Goal: Check status: Check status

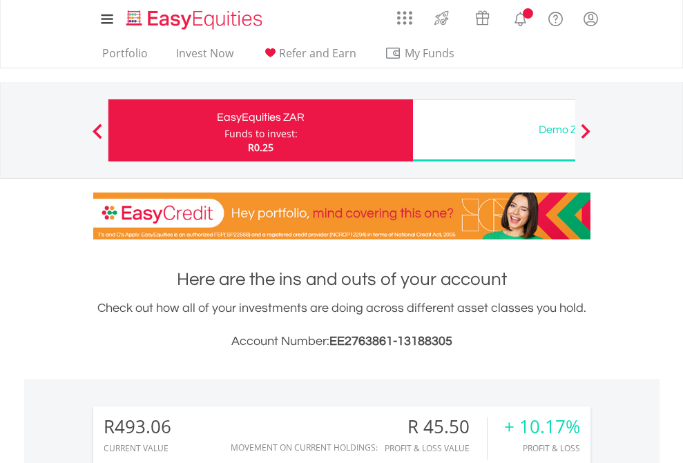
scroll to position [133, 217]
click at [224, 130] on div "Funds to invest:" at bounding box center [260, 134] width 73 height 14
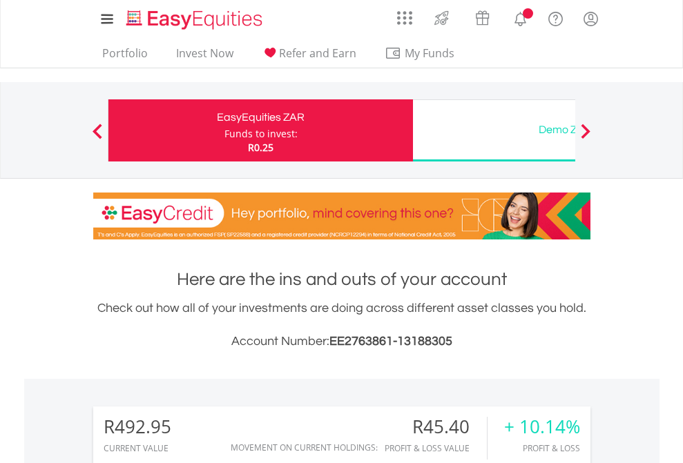
scroll to position [1058, 0]
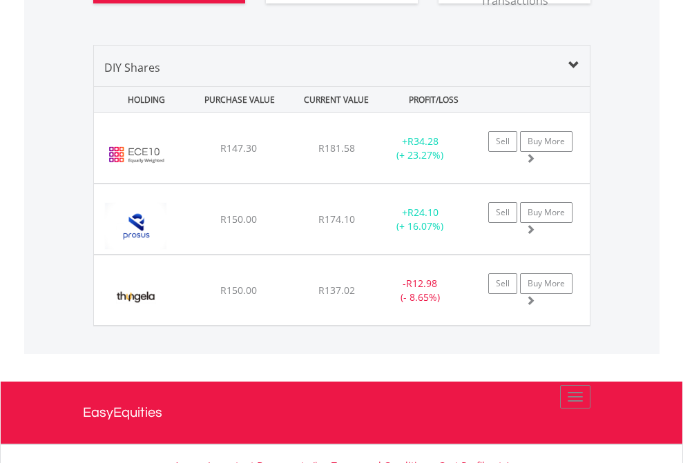
scroll to position [1563, 0]
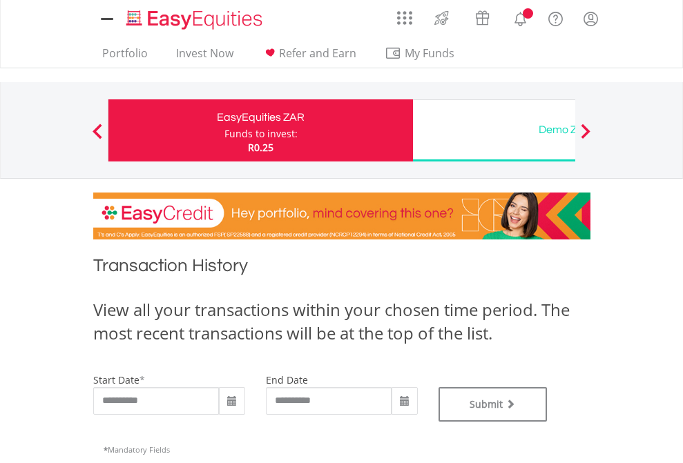
click at [224, 130] on div "Funds to invest:" at bounding box center [260, 134] width 73 height 14
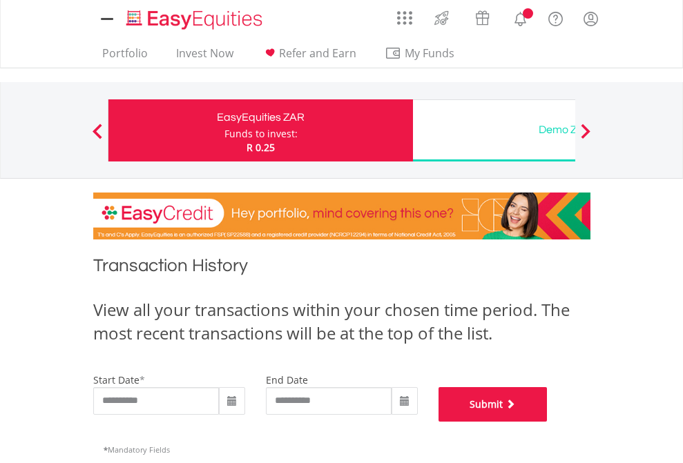
click at [547, 422] on button "Submit" at bounding box center [492, 404] width 109 height 35
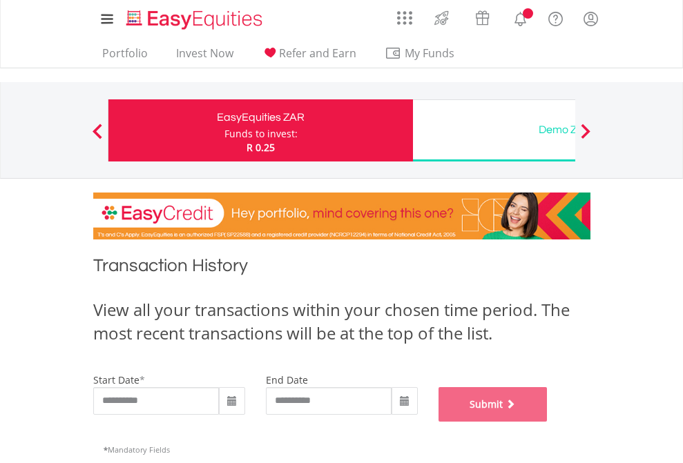
scroll to position [560, 0]
